Goal: Check status

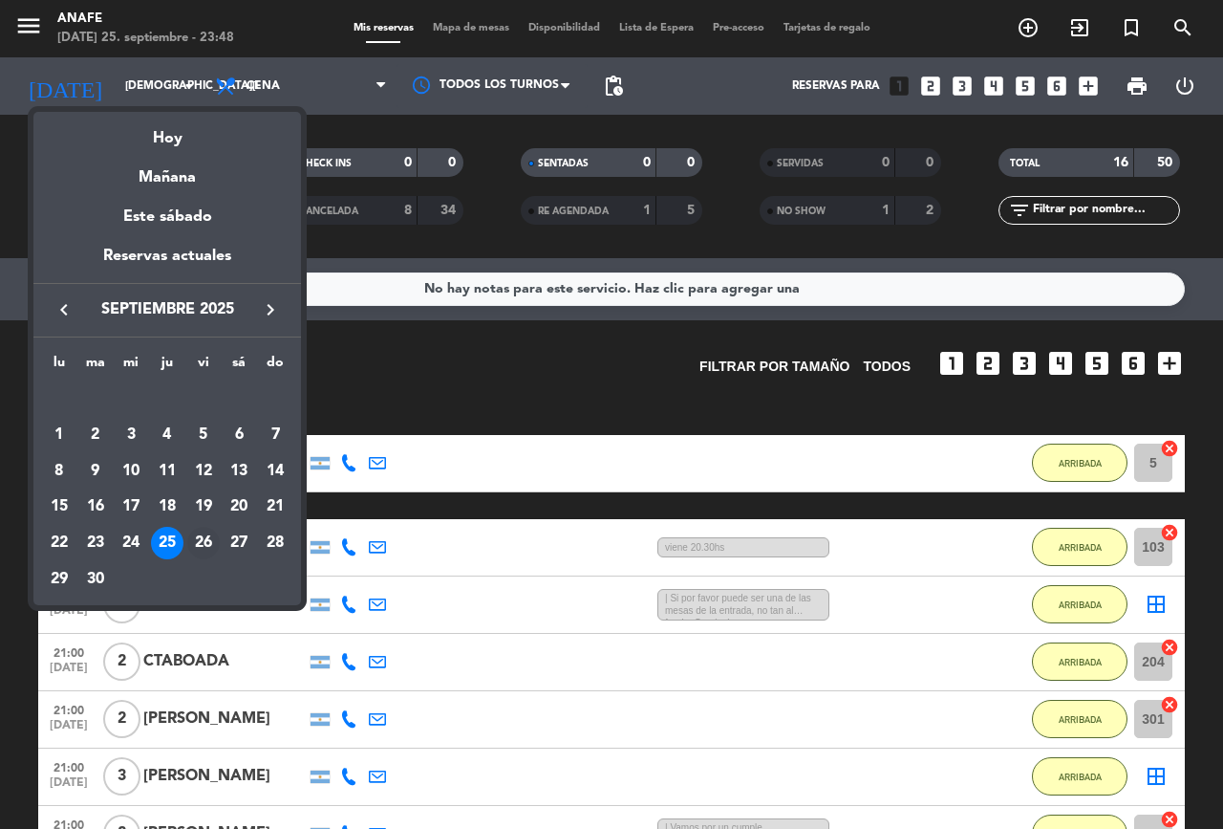
click at [203, 542] on div "26" at bounding box center [203, 543] width 32 height 32
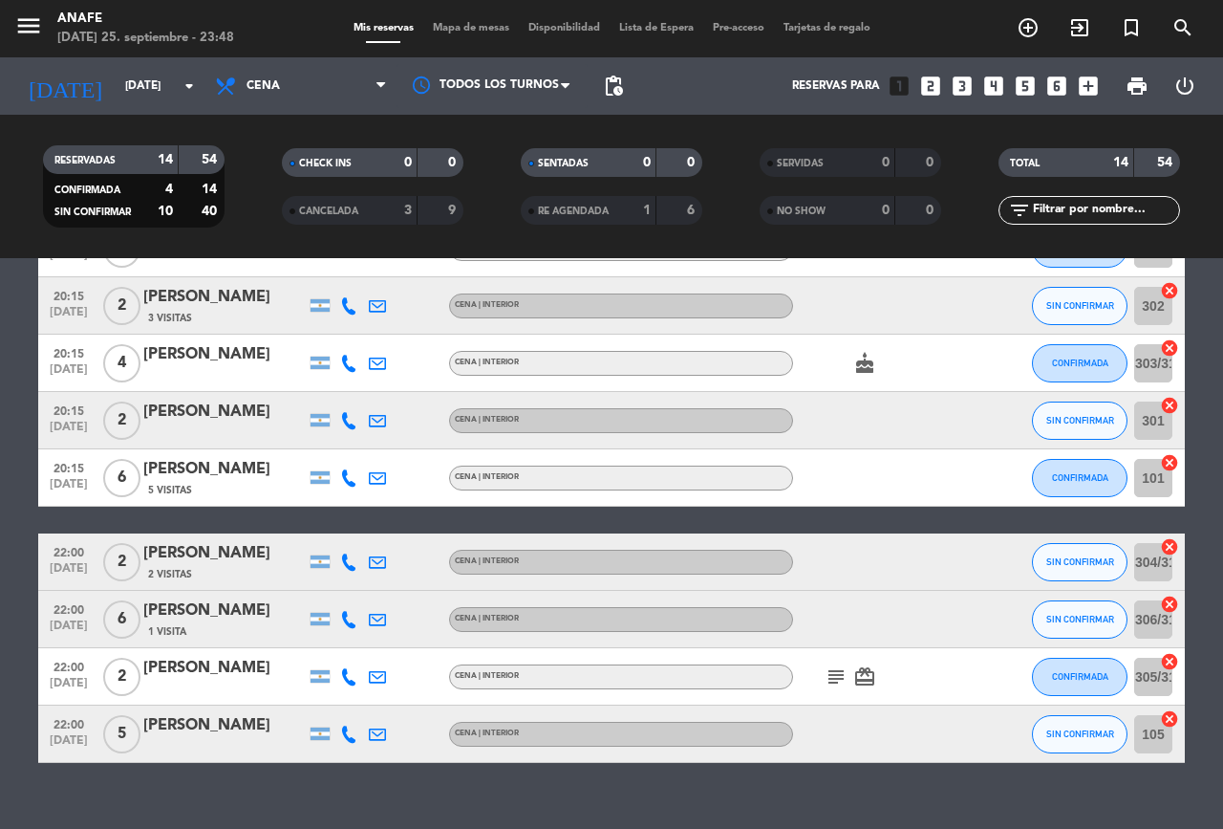
scroll to position [434, 0]
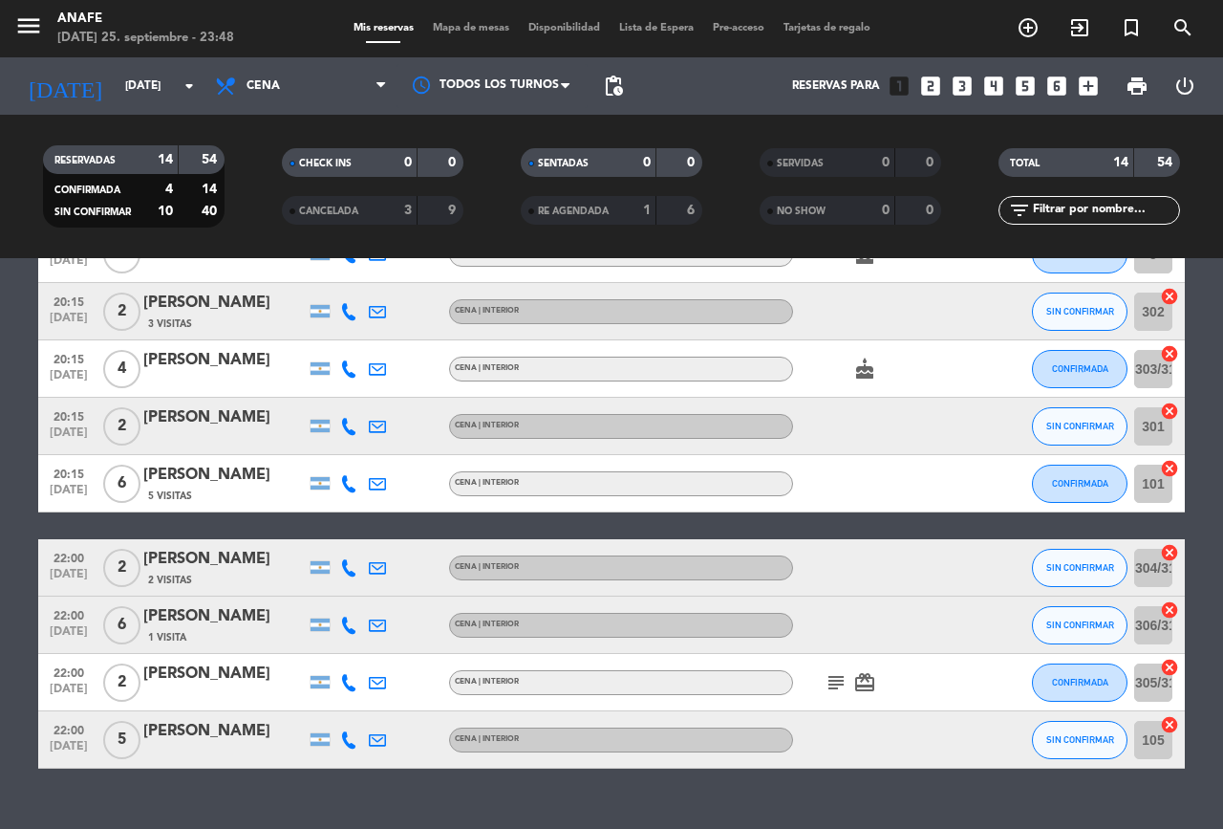
click at [836, 685] on icon "subject" at bounding box center [836, 682] width 23 height 23
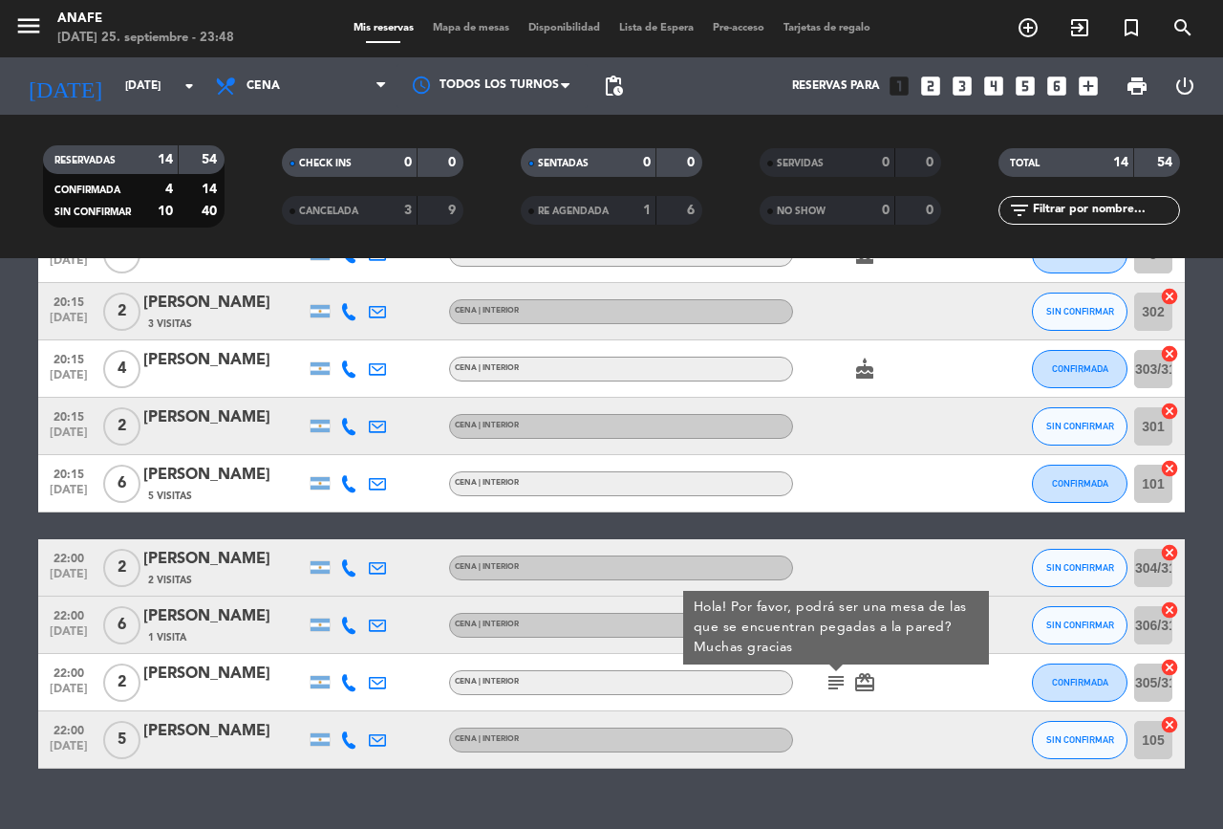
scroll to position [369, 0]
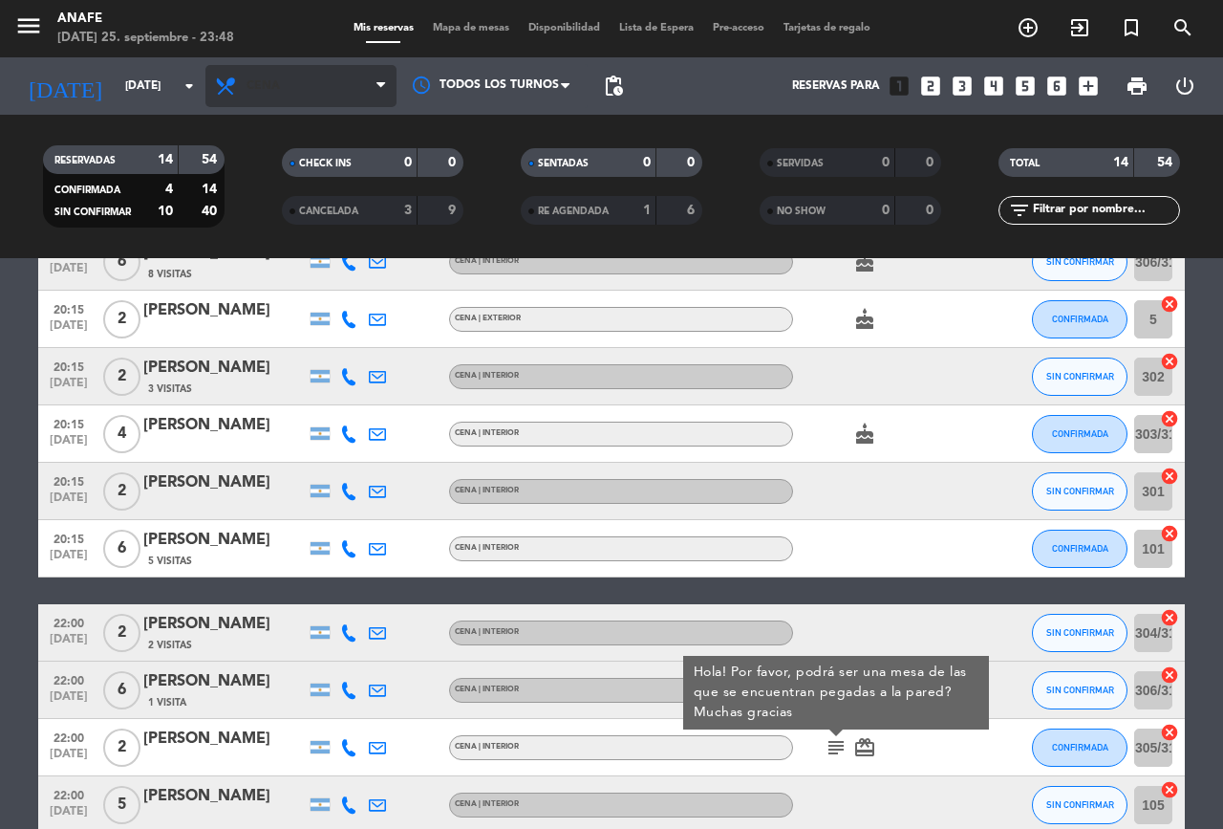
click at [278, 82] on span "Cena" at bounding box center [263, 85] width 33 height 13
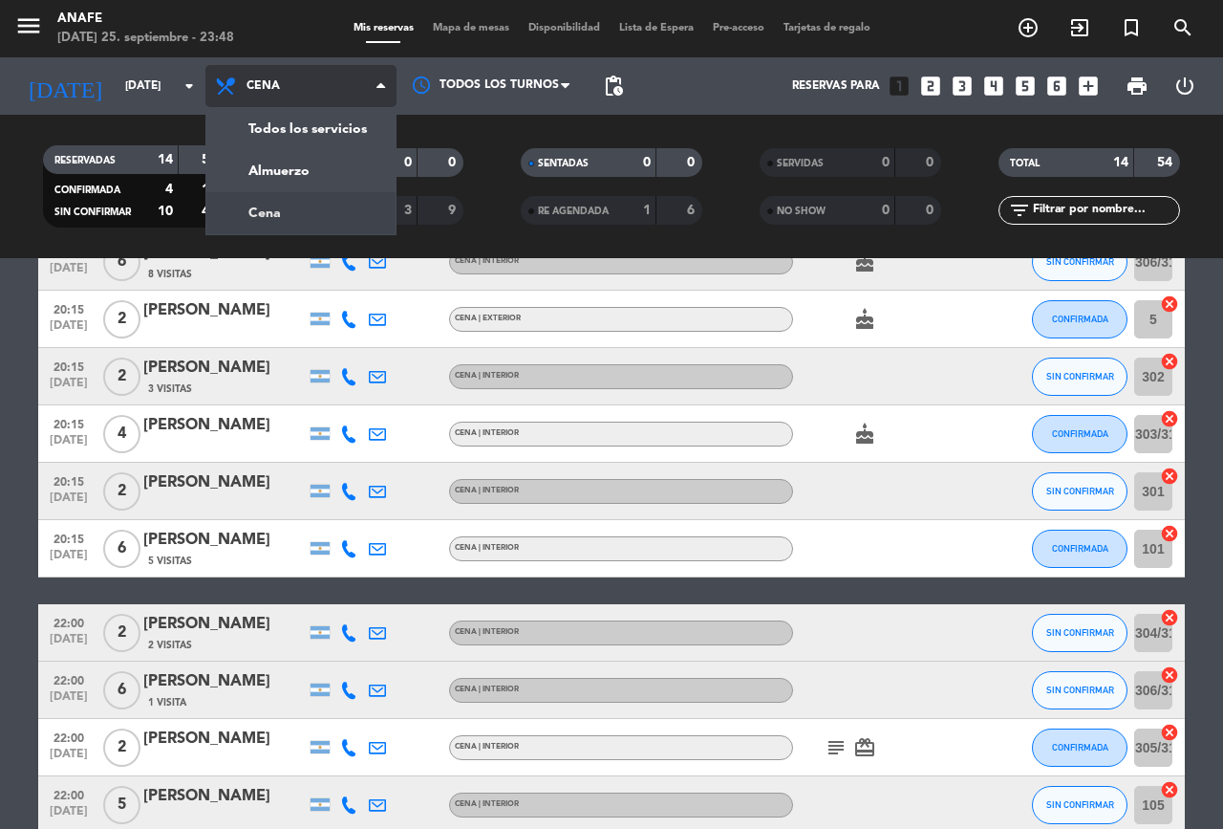
click at [292, 178] on div "menu ANAFE [DATE] 25. septiembre - 23:48 Mis reservas Mapa de mesas Disponibili…" at bounding box center [611, 129] width 1223 height 258
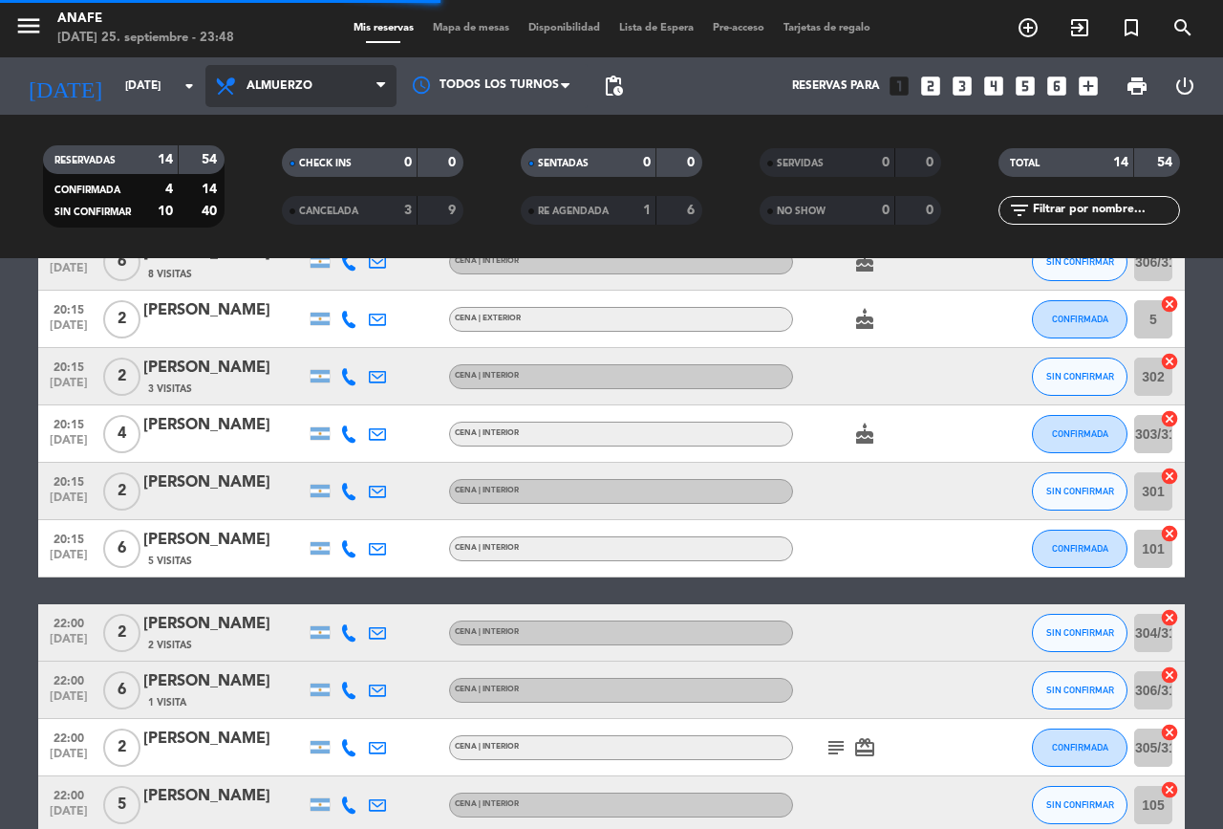
scroll to position [0, 0]
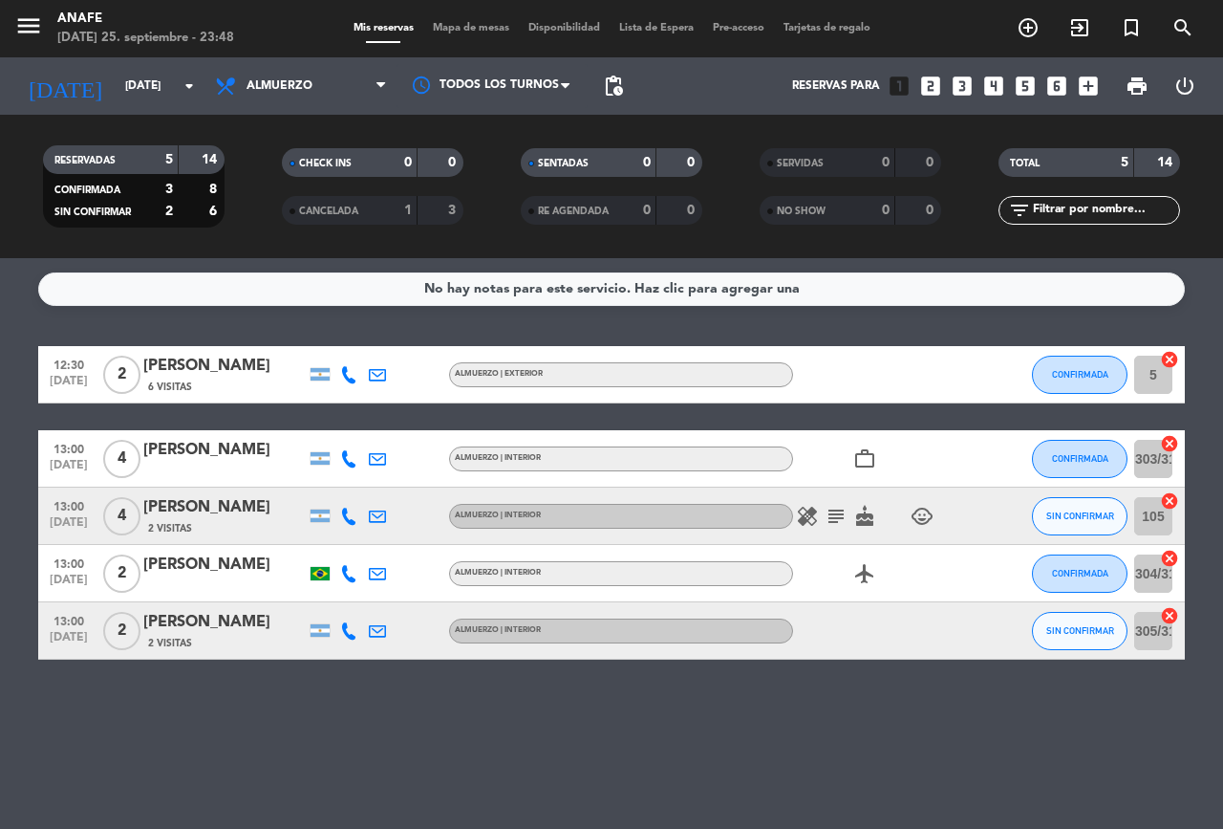
click at [808, 519] on icon "healing" at bounding box center [807, 516] width 23 height 23
click at [818, 509] on icon "healing" at bounding box center [807, 516] width 23 height 23
click at [832, 507] on icon "subject" at bounding box center [836, 516] width 23 height 23
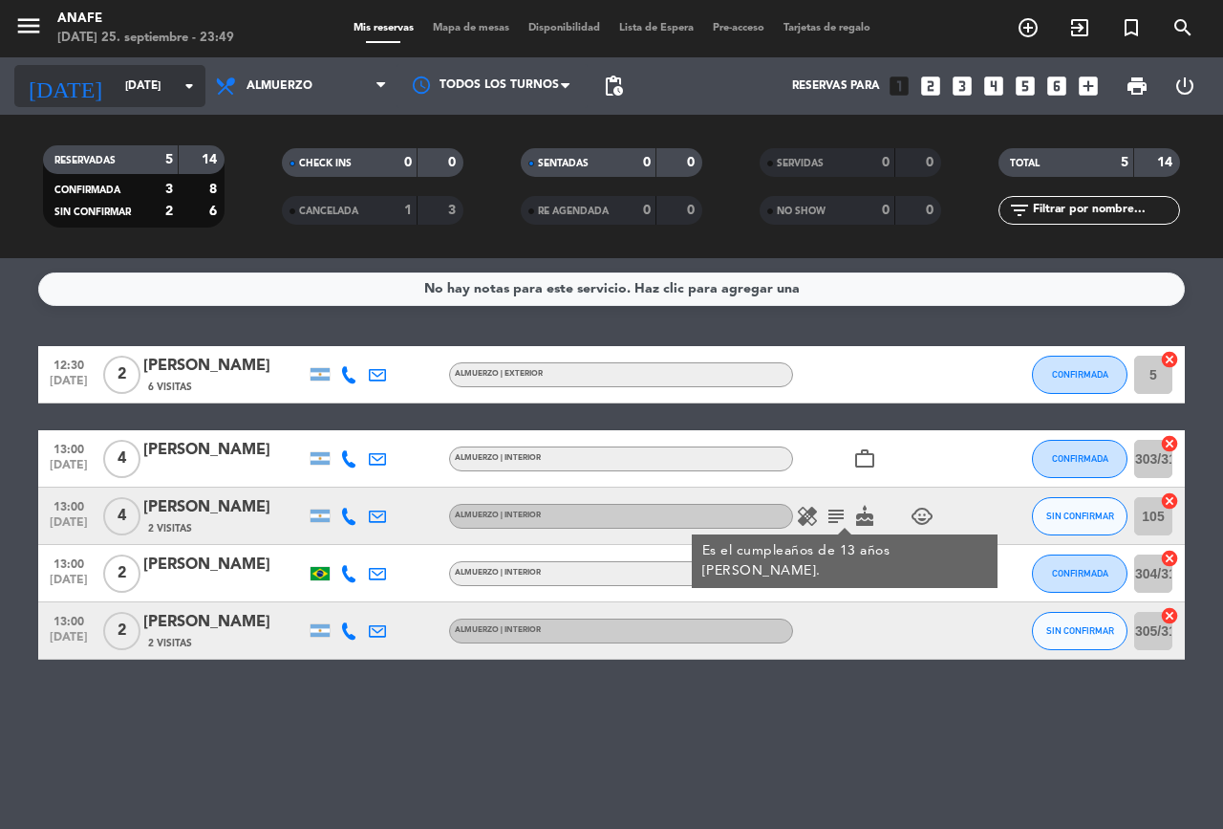
click at [151, 82] on input "[DATE]" at bounding box center [192, 86] width 152 height 32
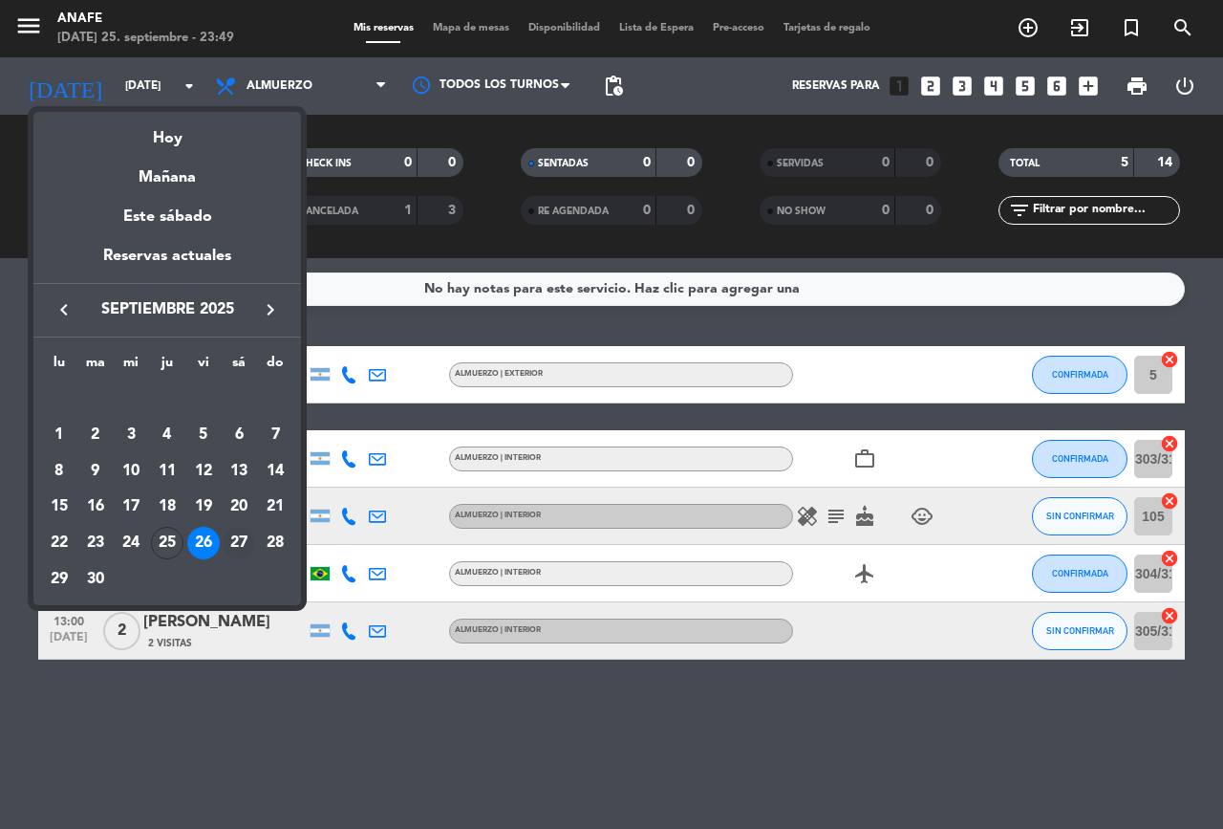
click at [239, 542] on div "27" at bounding box center [239, 543] width 32 height 32
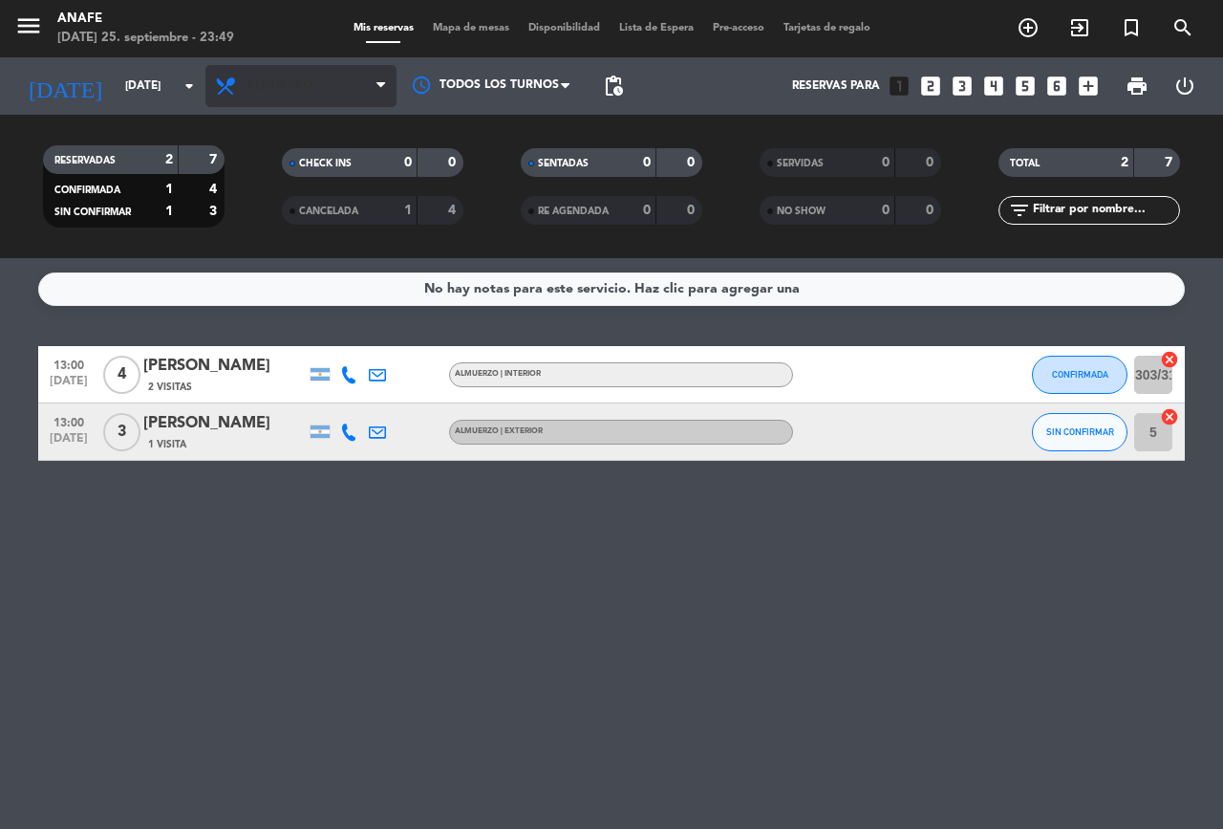
click at [274, 84] on span "Almuerzo" at bounding box center [280, 85] width 66 height 13
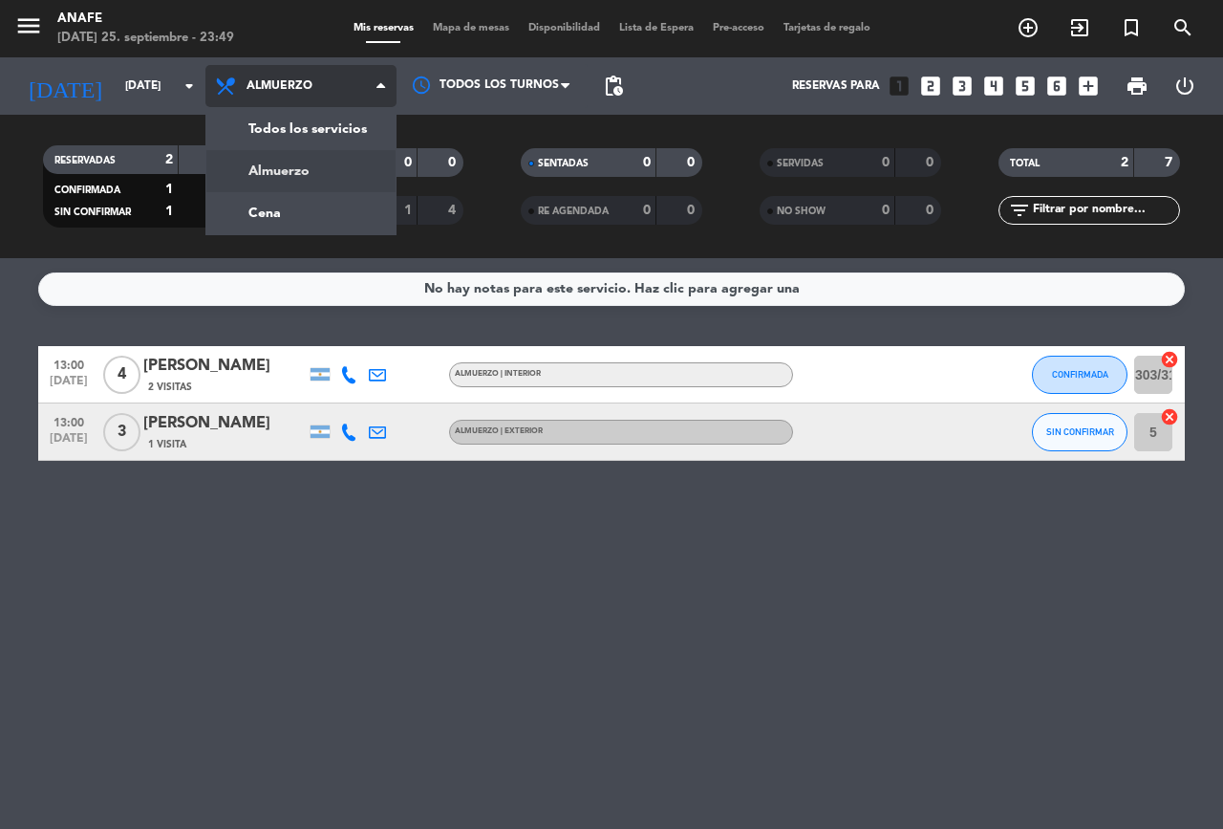
click at [262, 212] on div "menu ANAFE [DATE] 25. septiembre - 23:49 Mis reservas Mapa de mesas Disponibili…" at bounding box center [611, 129] width 1223 height 258
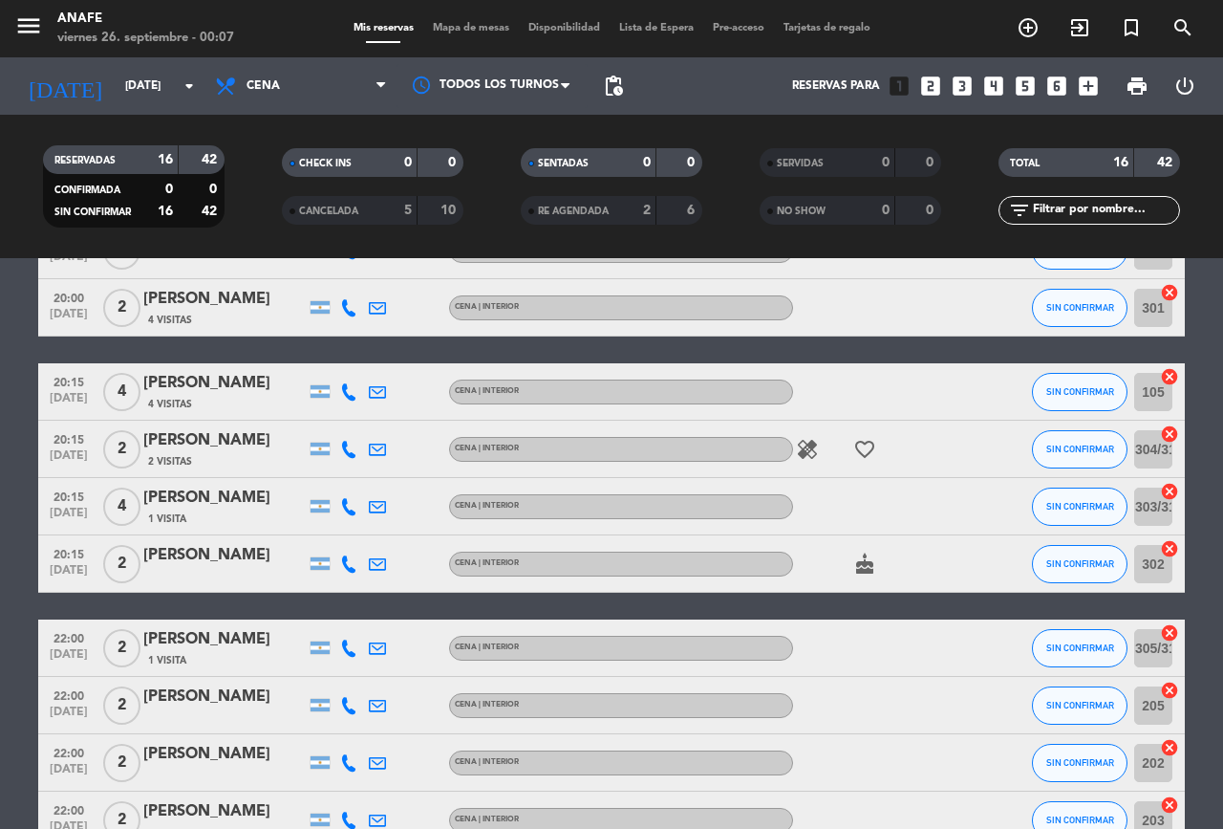
scroll to position [638, 0]
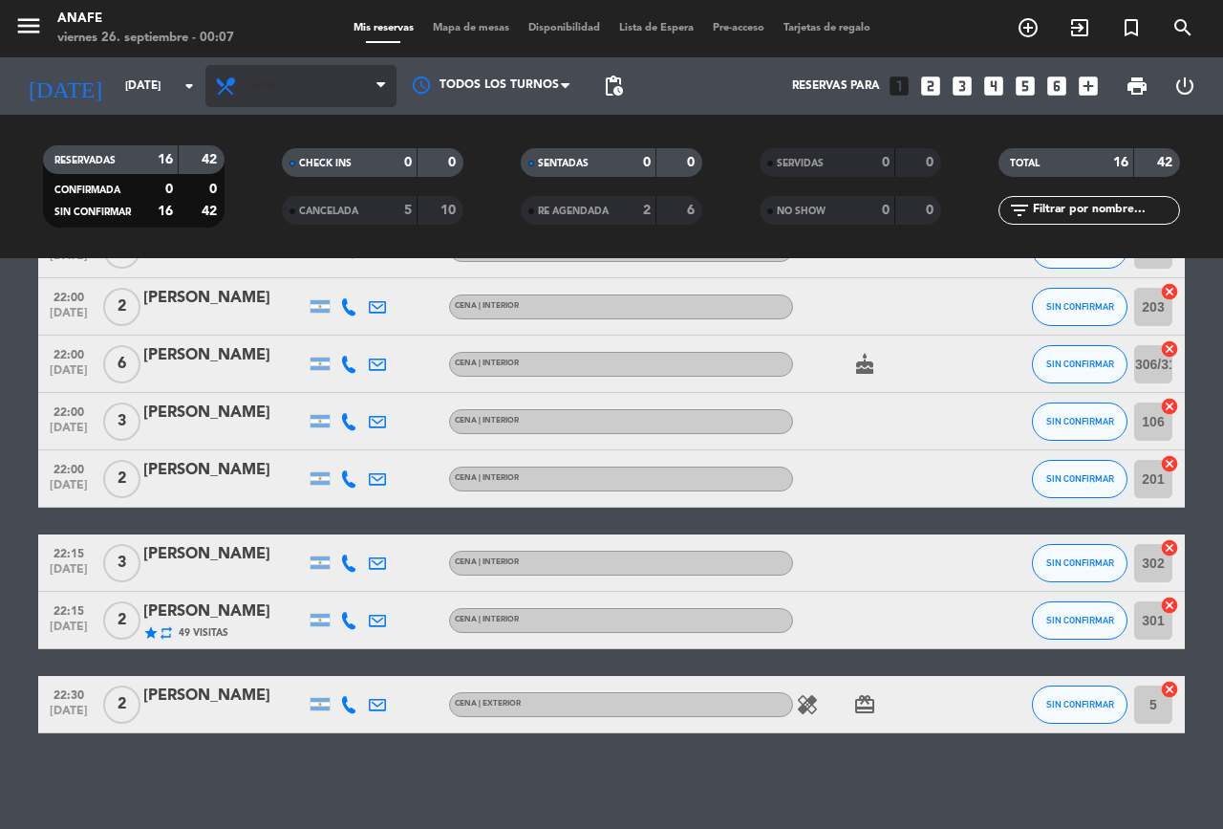
click at [277, 101] on span "Cena" at bounding box center [301, 86] width 191 height 42
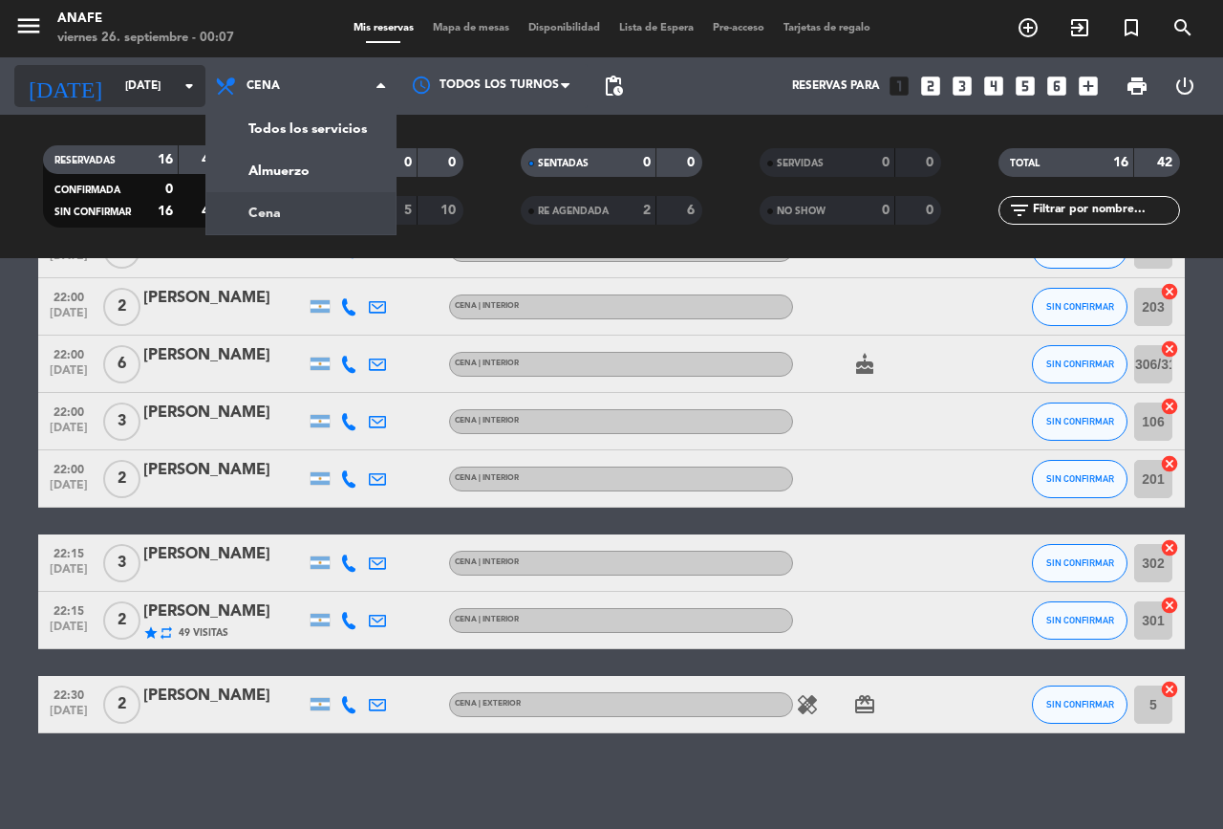
click at [165, 92] on input "[DATE]" at bounding box center [192, 86] width 152 height 32
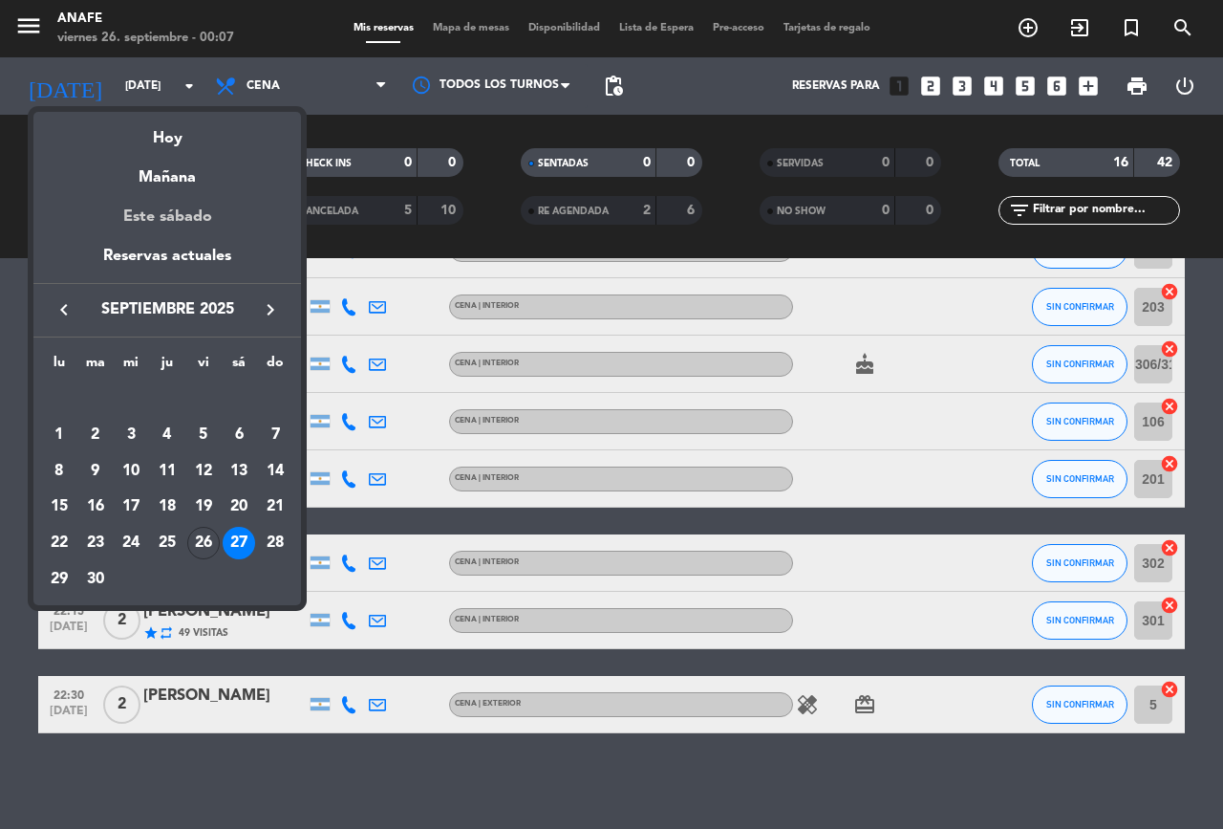
click at [206, 198] on div "Este sábado" at bounding box center [167, 217] width 268 height 54
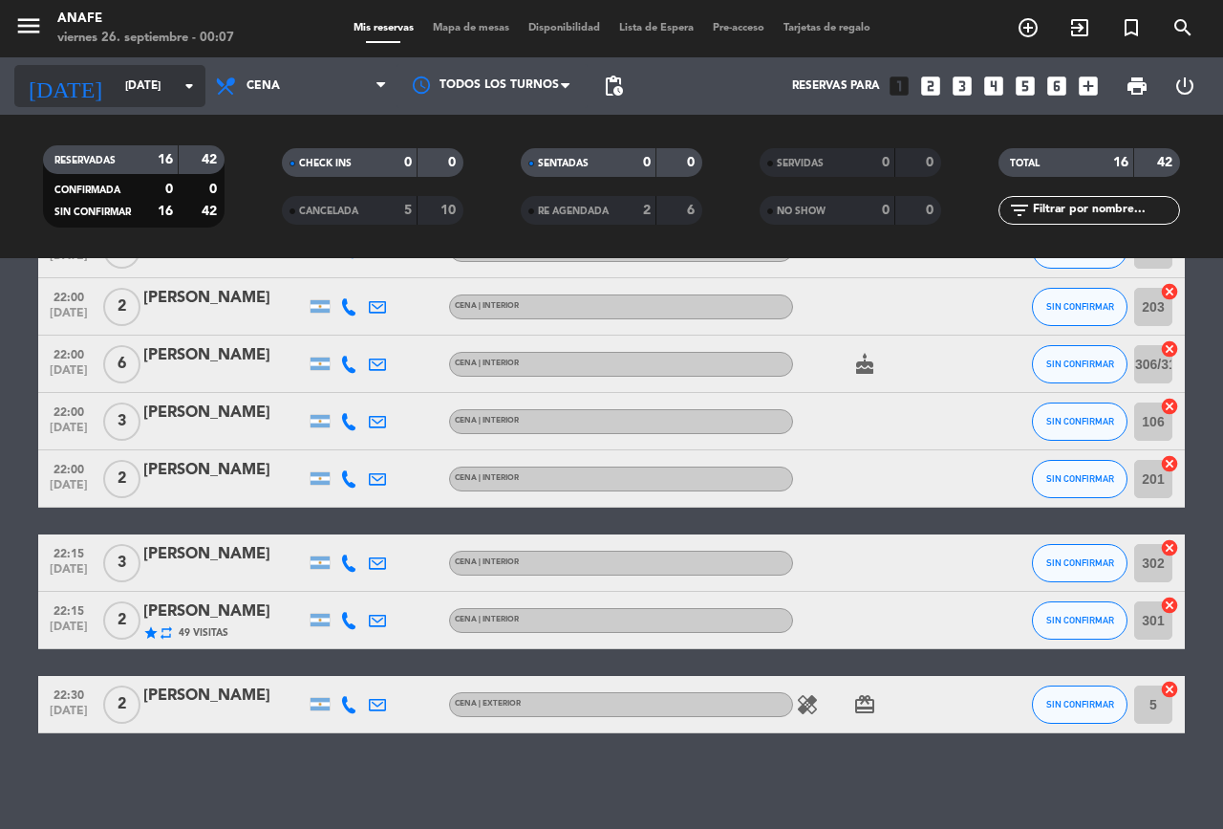
click at [116, 89] on input "[DATE]" at bounding box center [192, 86] width 152 height 32
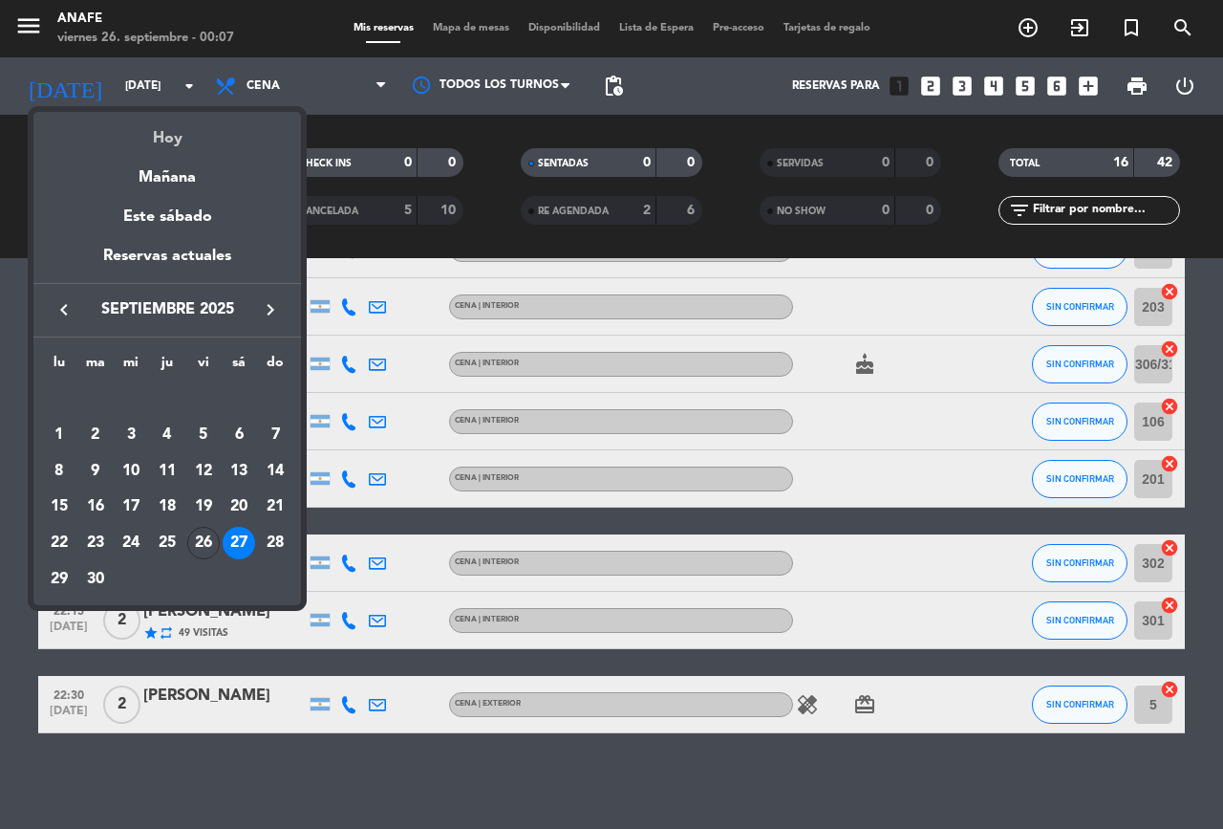
click at [184, 133] on div "Hoy" at bounding box center [167, 131] width 268 height 39
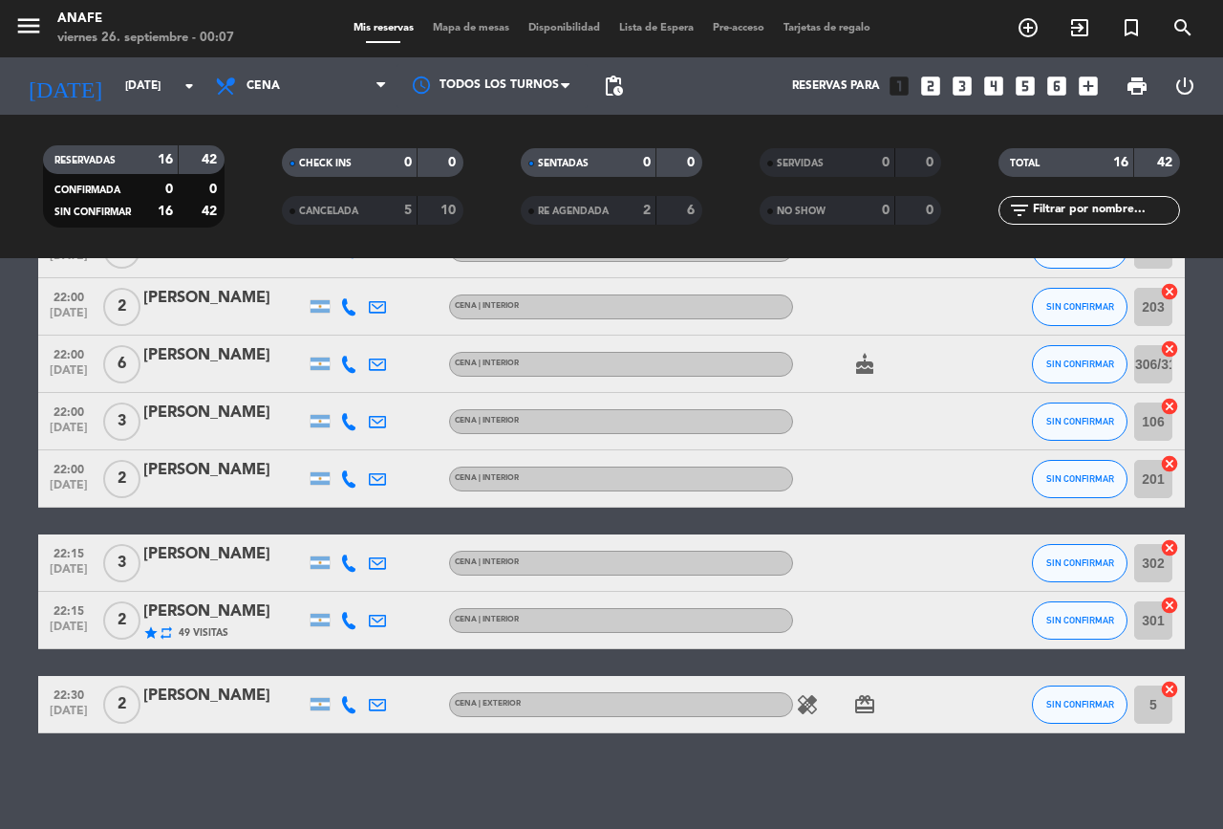
type input "[DATE]"
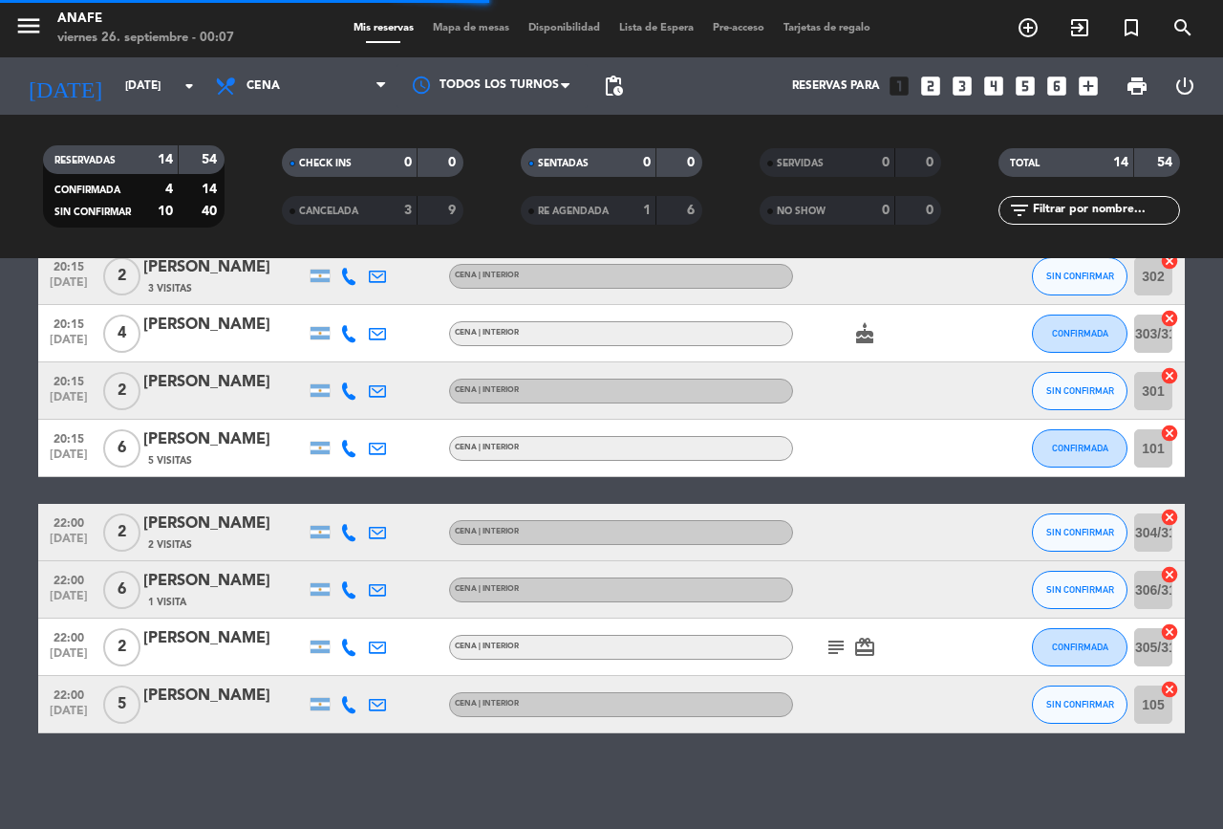
scroll to position [469, 0]
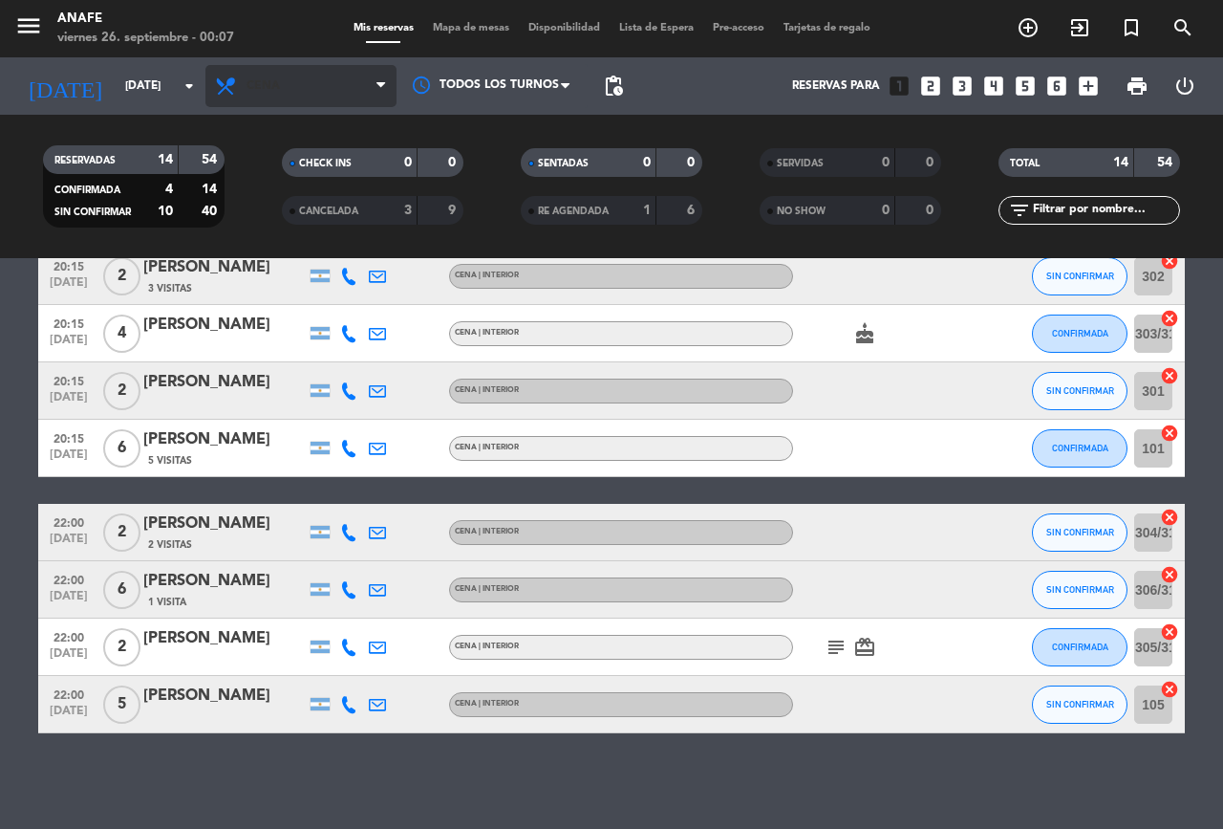
click at [279, 79] on span "Cena" at bounding box center [263, 85] width 33 height 13
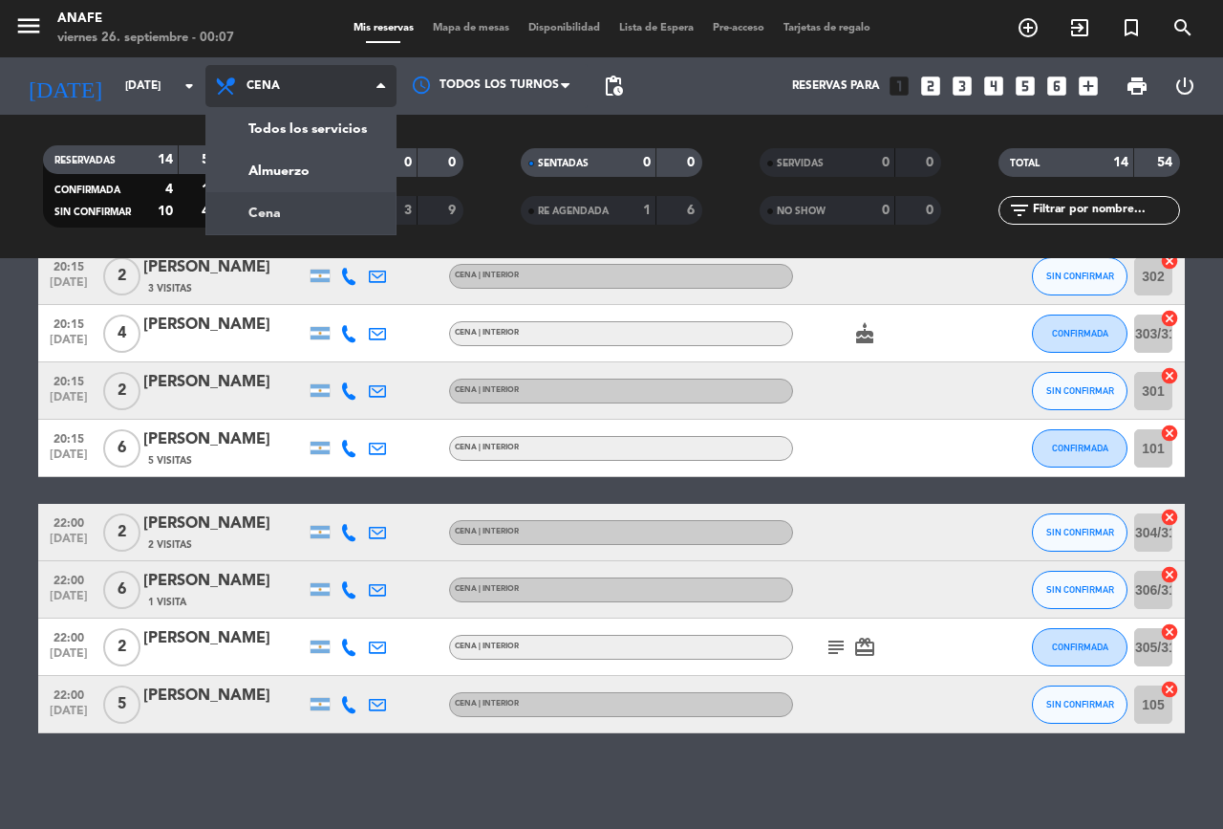
click at [251, 167] on div "menu [PERSON_NAME][DATE] 26. septiembre - 00:07 Mis reservas Mapa de mesas Disp…" at bounding box center [611, 129] width 1223 height 258
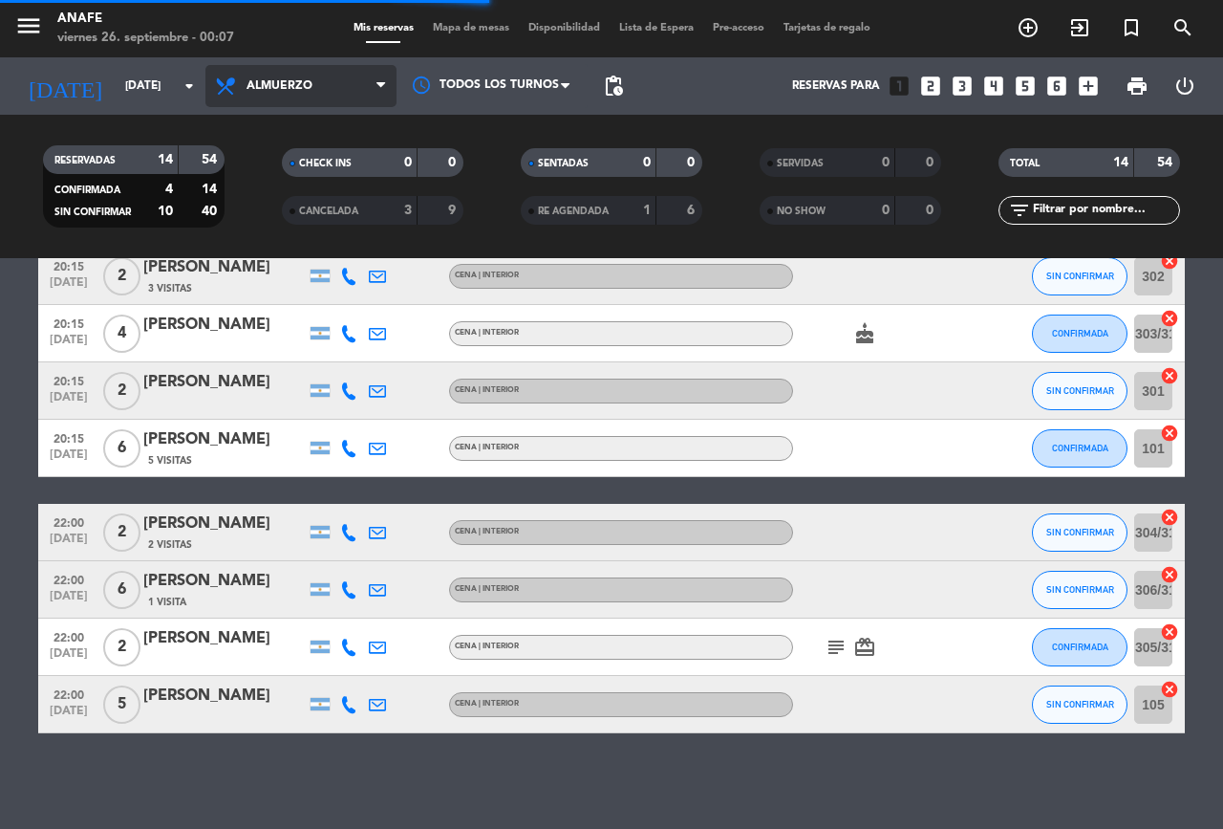
scroll to position [0, 0]
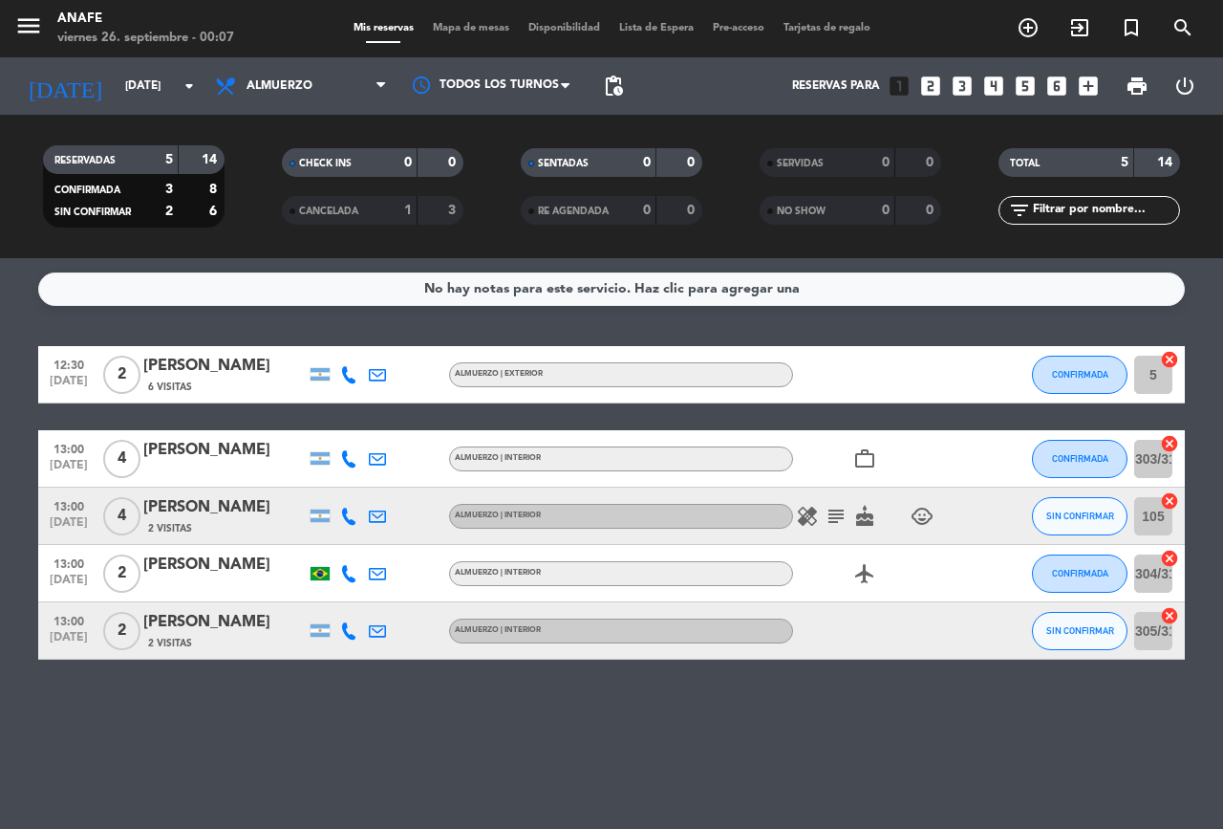
click at [836, 509] on icon "subject" at bounding box center [836, 516] width 23 height 23
